Goal: Complete application form

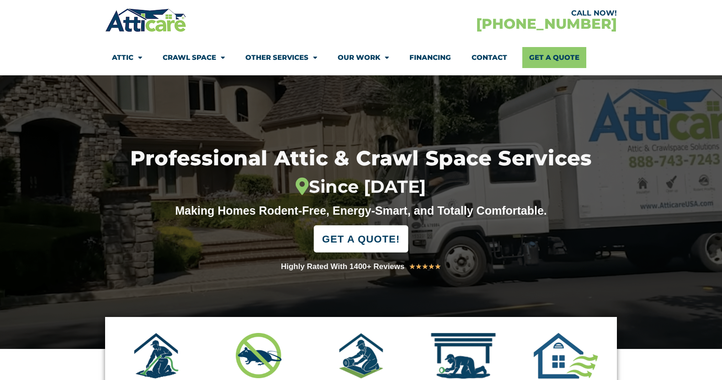
scroll to position [42, 0]
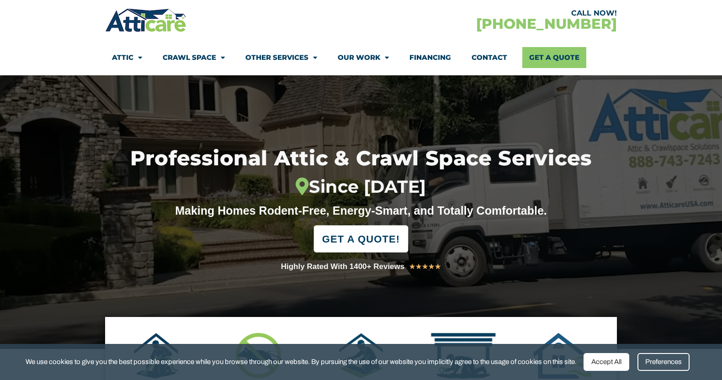
click at [372, 249] on span "GET A QUOTE!" at bounding box center [361, 239] width 78 height 20
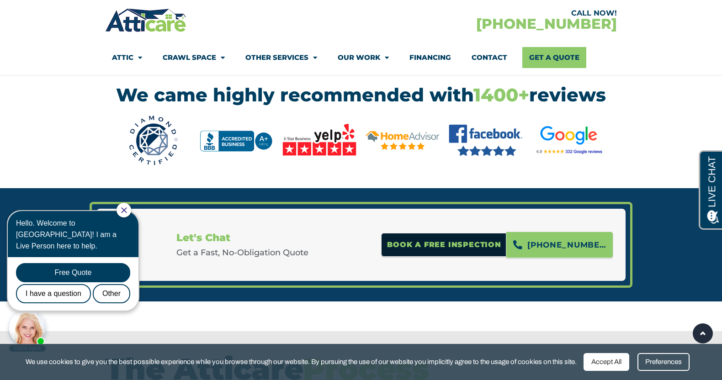
scroll to position [1158, 0]
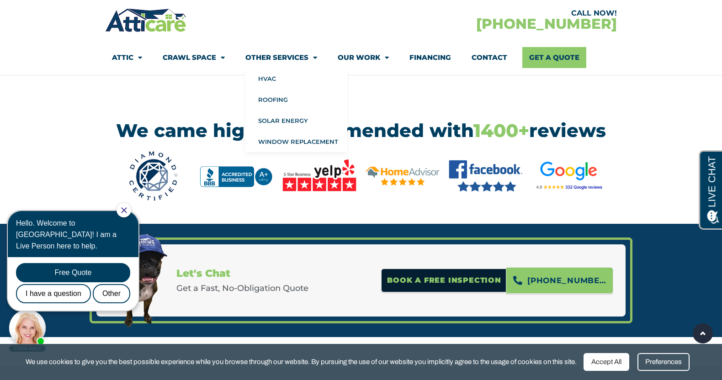
click at [278, 55] on link "Other Services" at bounding box center [281, 57] width 72 height 21
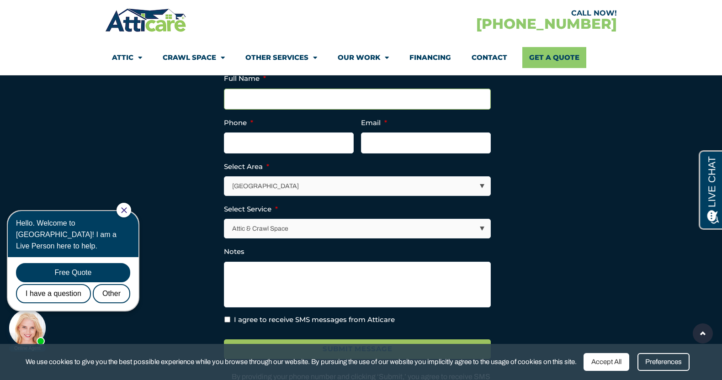
click at [354, 110] on input "Full Name *" at bounding box center [357, 99] width 267 height 21
type input "[PERSON_NAME]"
type input "4145929834"
type input "[EMAIL_ADDRESS][DOMAIN_NAME]"
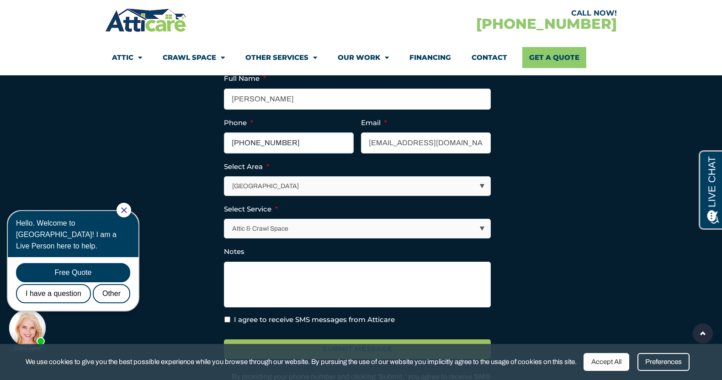
click at [290, 154] on input "[PHONE_NUMBER]" at bounding box center [289, 143] width 130 height 21
type input "[PHONE_NUMBER]"
click at [303, 196] on select "[GEOGRAPHIC_DATA] [GEOGRAPHIC_DATA] [US_STATE] / [US_STATE] Area Other Areas" at bounding box center [358, 186] width 266 height 19
select select "[GEOGRAPHIC_DATA]"
click at [225, 196] on select "[GEOGRAPHIC_DATA] [GEOGRAPHIC_DATA] [US_STATE] / [US_STATE] Area Other Areas" at bounding box center [358, 186] width 266 height 19
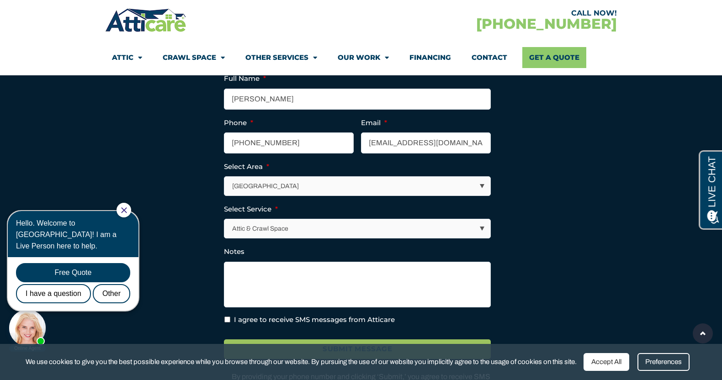
click at [289, 238] on select "Attic & Crawl Space Insulation Roofing Solar Energy Other Services" at bounding box center [358, 228] width 266 height 19
select select "Roofing"
click at [225, 238] on select "Attic & Crawl Space Insulation Roofing Solar Energy Other Services" at bounding box center [358, 228] width 266 height 19
click at [272, 308] on textarea "Notes" at bounding box center [357, 285] width 267 height 46
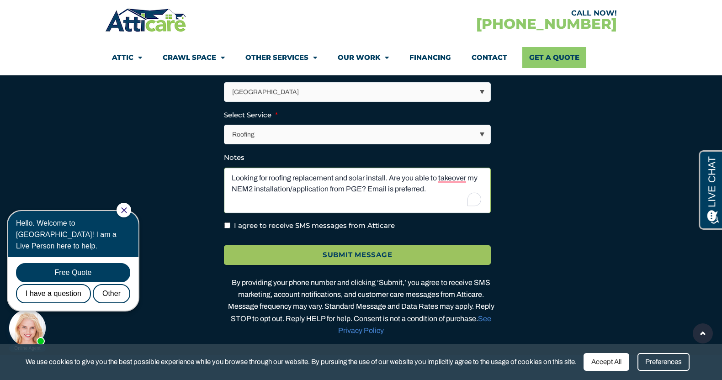
scroll to position [2700, 0]
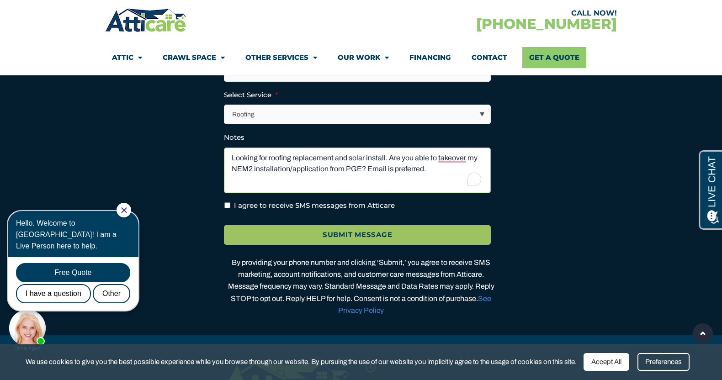
type textarea "Looking for roofing replacement and solar install. Are you able to takeover my …"
click at [269, 211] on label "I agree to receive SMS messages from Atticare" at bounding box center [314, 206] width 161 height 11
click at [230, 208] on input "I agree to receive SMS messages from Atticare" at bounding box center [227, 205] width 6 height 6
checkbox input "true"
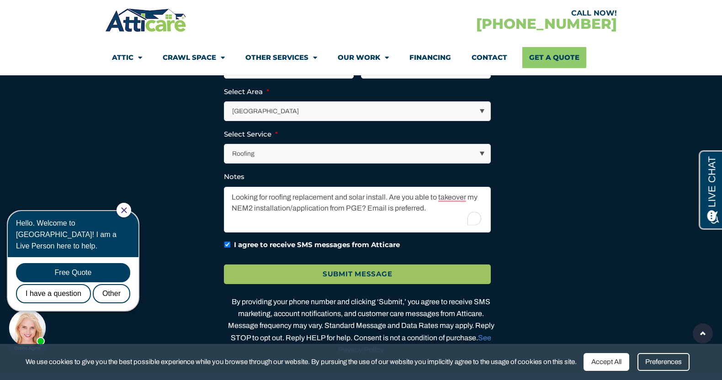
scroll to position [2693, 0]
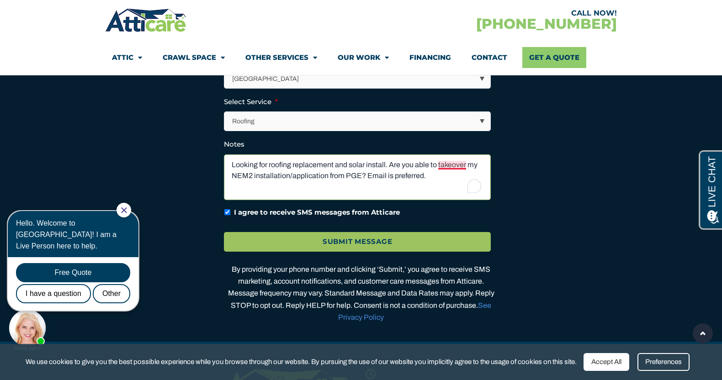
click at [451, 188] on textarea "Looking for roofing replacement and solar install. Are you able to takeover my …" at bounding box center [357, 177] width 267 height 46
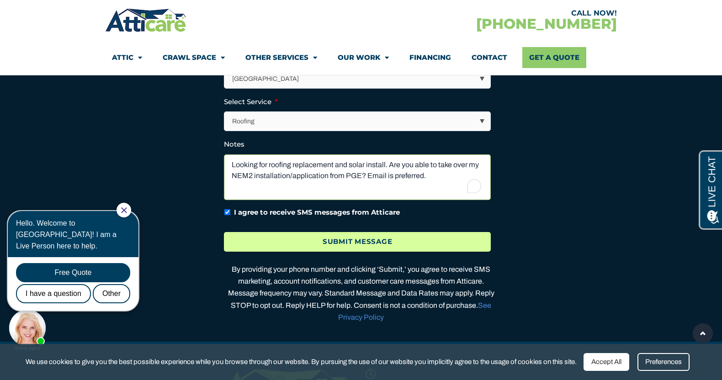
type textarea "Looking for roofing replacement and solar install. Are you able to take over my…"
click at [370, 252] on input "Submit Message" at bounding box center [357, 242] width 267 height 20
click at [349, 252] on input "Submit Message" at bounding box center [357, 242] width 267 height 20
